Goal: Find specific page/section: Find specific page/section

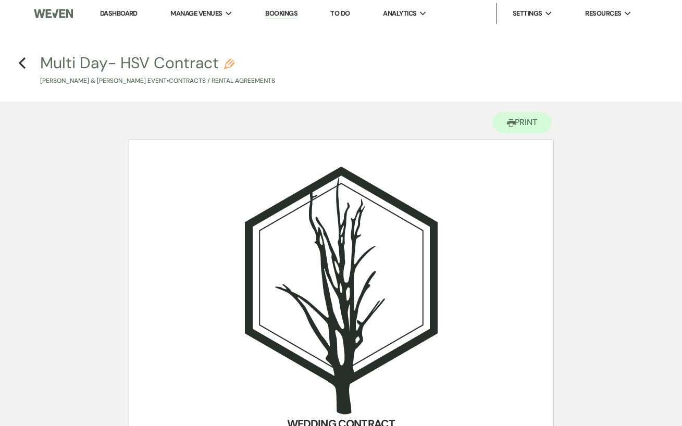
click at [120, 13] on link "Dashboard" at bounding box center [119, 13] width 38 height 9
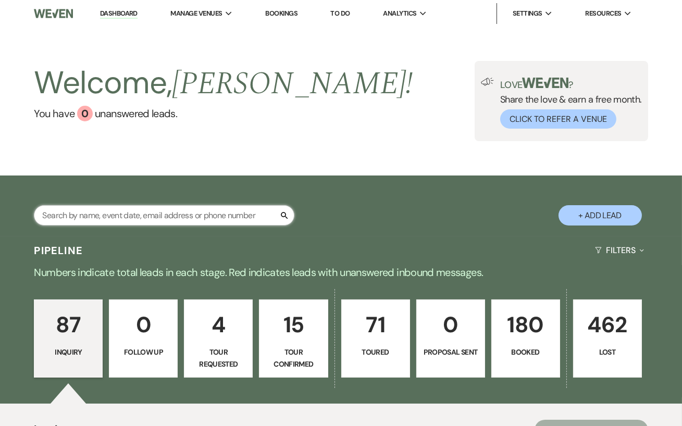
click at [147, 226] on input "text" at bounding box center [164, 215] width 260 height 20
type input "amber"
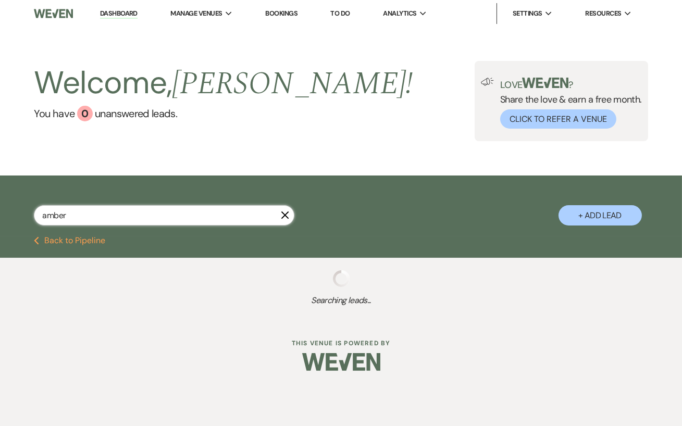
select select "4"
select select "2"
select select "8"
select select "5"
select select "8"
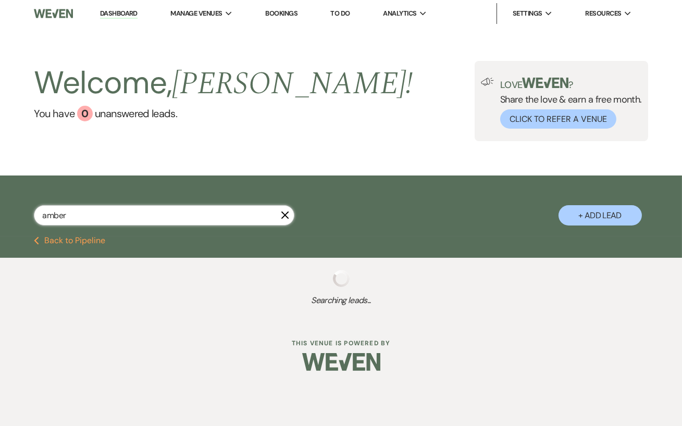
select select "5"
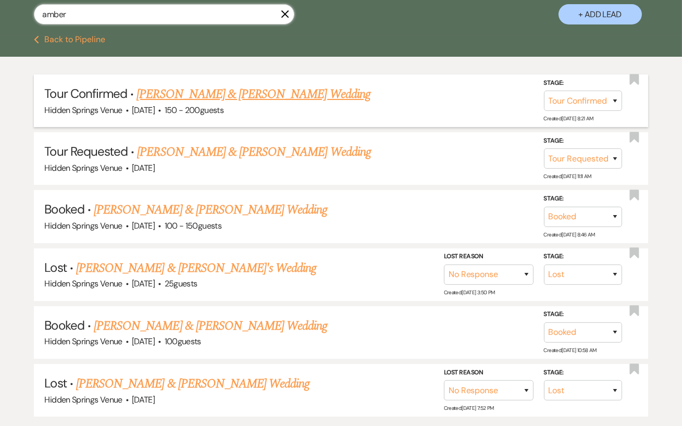
scroll to position [202, 0]
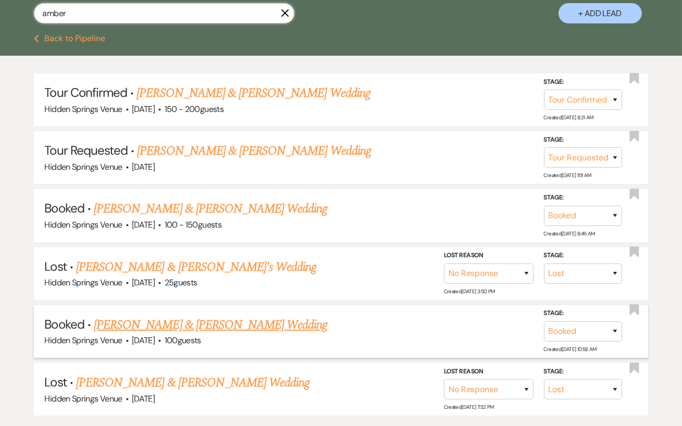
type input "amber"
click at [273, 327] on link "[PERSON_NAME] & [PERSON_NAME] Wedding" at bounding box center [210, 325] width 233 height 19
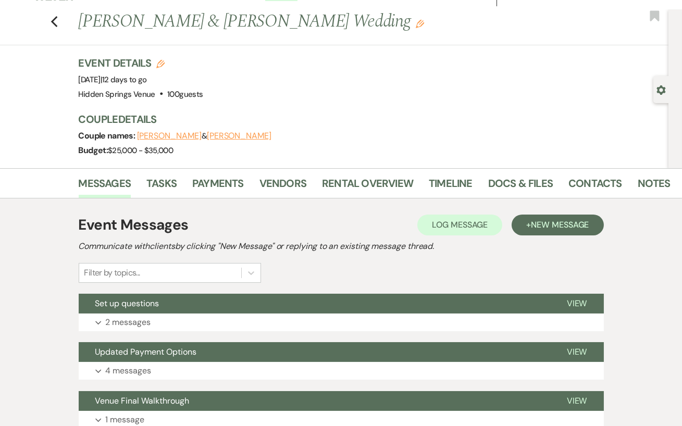
scroll to position [16, 0]
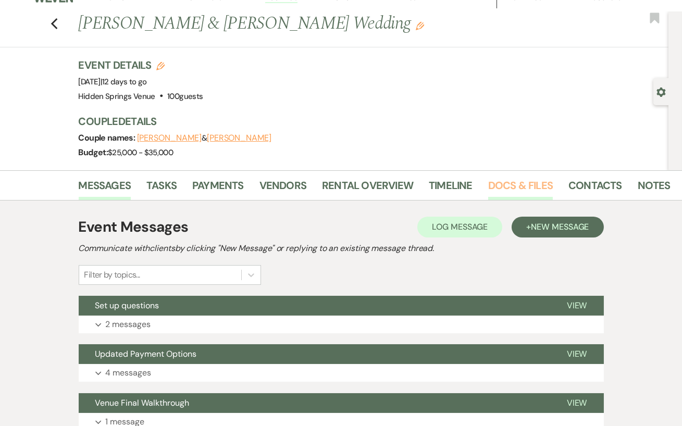
click at [546, 191] on link "Docs & Files" at bounding box center [520, 188] width 65 height 23
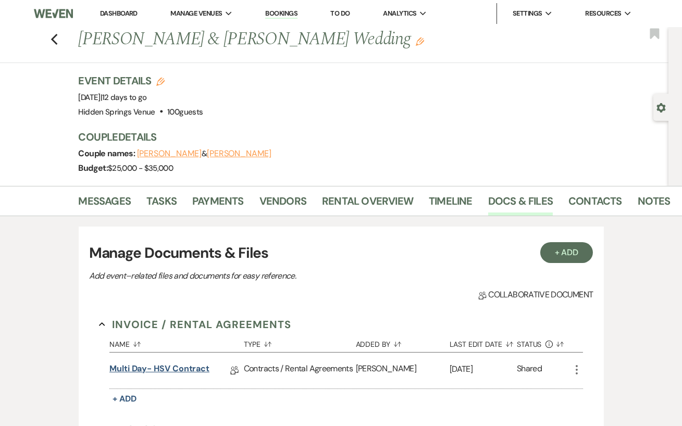
click at [159, 366] on link "Multi Day- HSV Contract" at bounding box center [159, 371] width 100 height 16
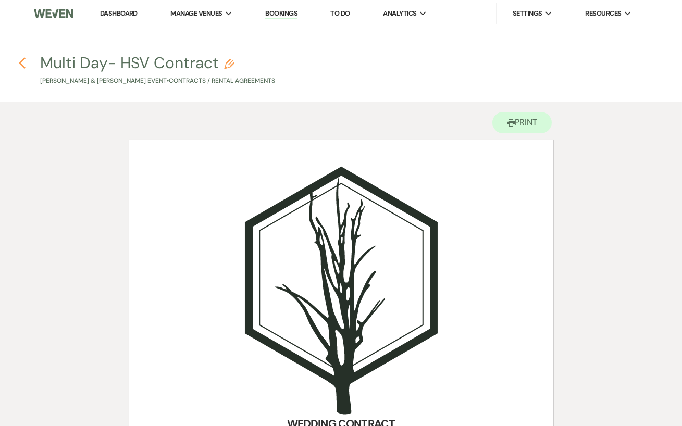
click at [20, 63] on use "button" at bounding box center [22, 62] width 7 height 11
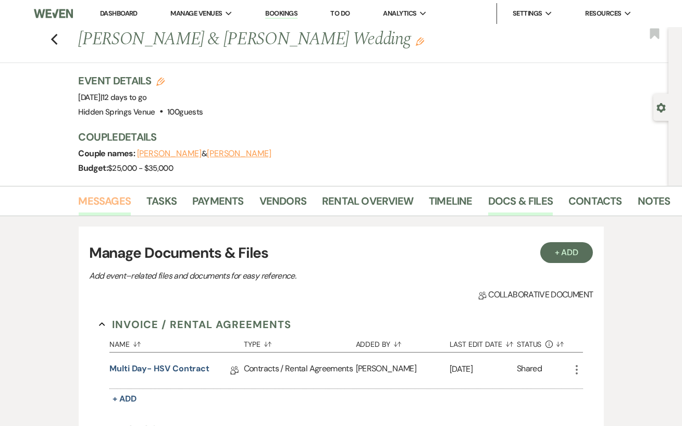
click at [106, 195] on link "Messages" at bounding box center [105, 204] width 53 height 23
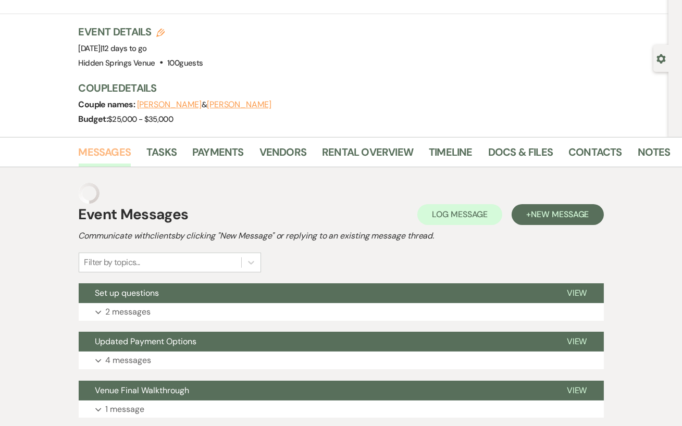
scroll to position [49, 0]
